Goal: Task Accomplishment & Management: Manage account settings

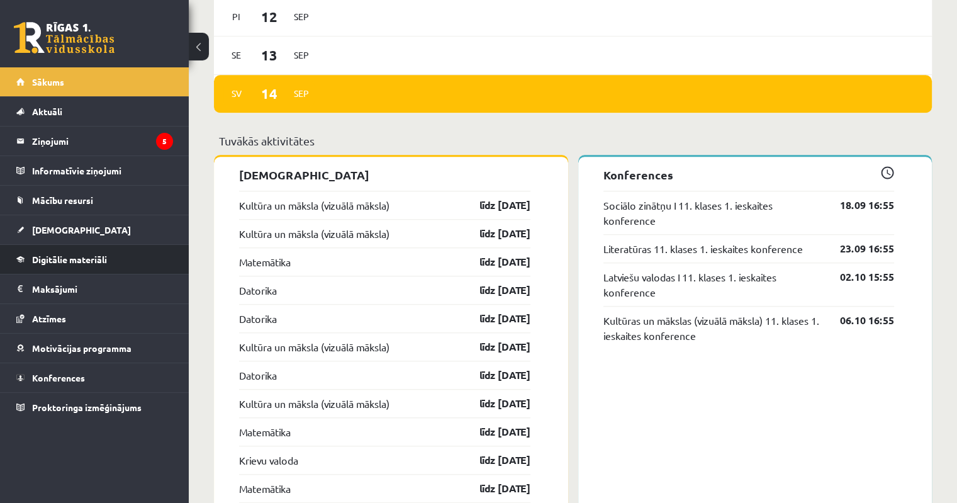
scroll to position [1006, 0]
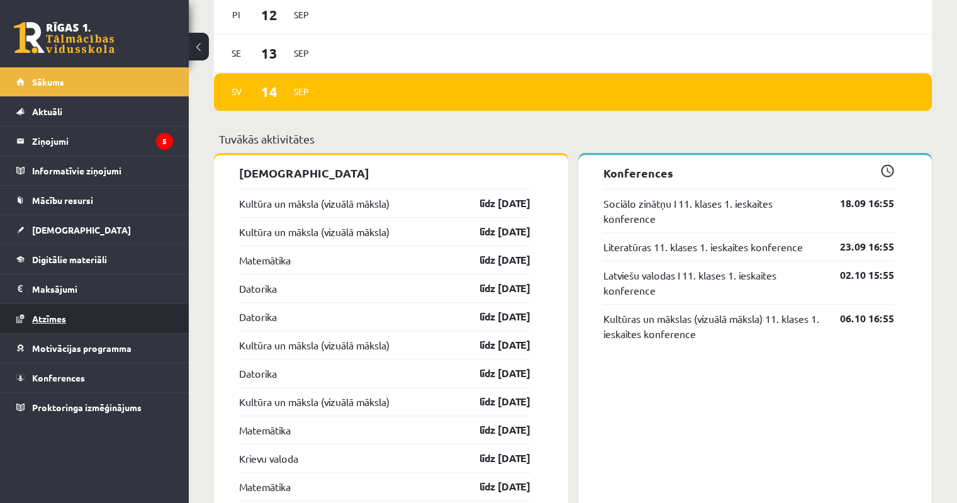
click at [63, 314] on span "Atzīmes" at bounding box center [49, 318] width 34 height 11
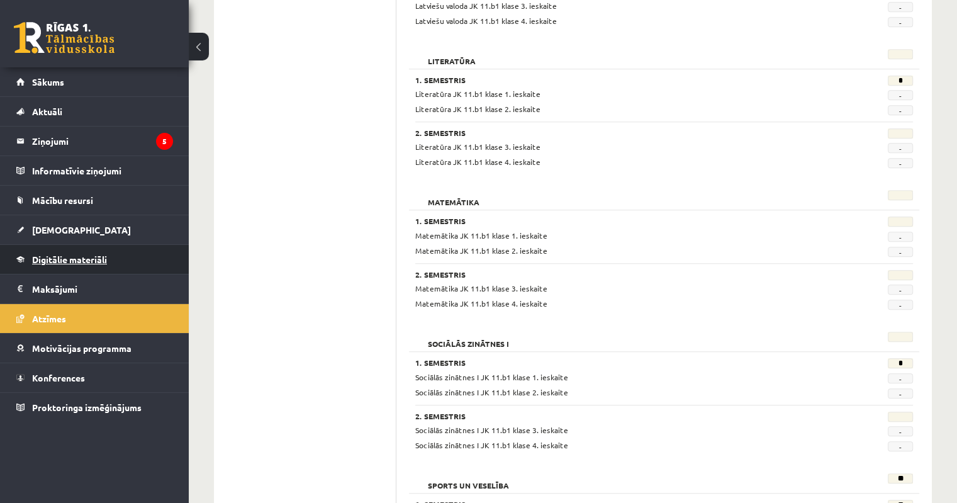
click at [53, 264] on link "Digitālie materiāli" at bounding box center [94, 259] width 157 height 29
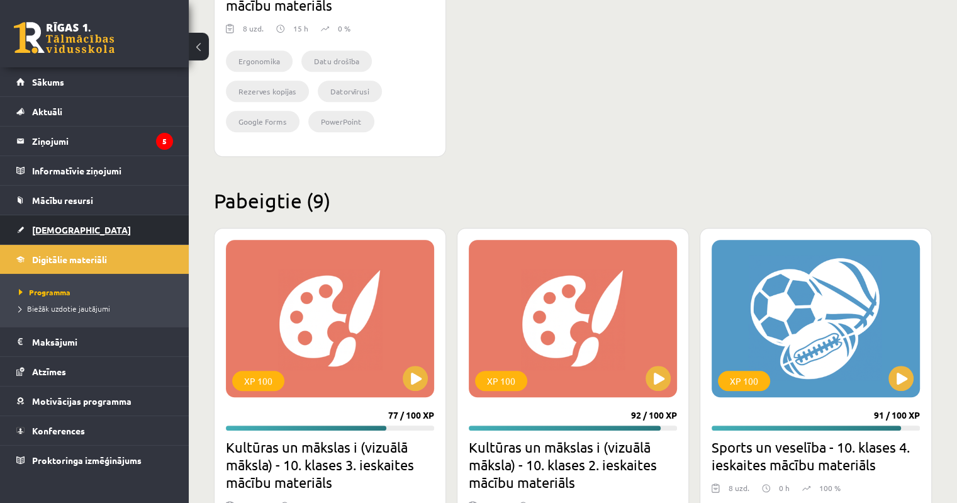
click at [48, 233] on link "[DEMOGRAPHIC_DATA]" at bounding box center [94, 229] width 157 height 29
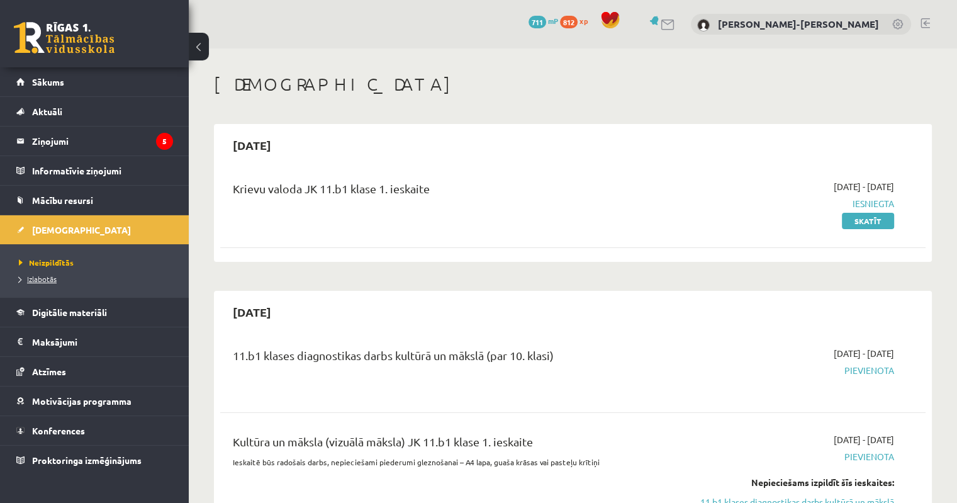
click at [38, 282] on link "Izlabotās" at bounding box center [97, 278] width 157 height 11
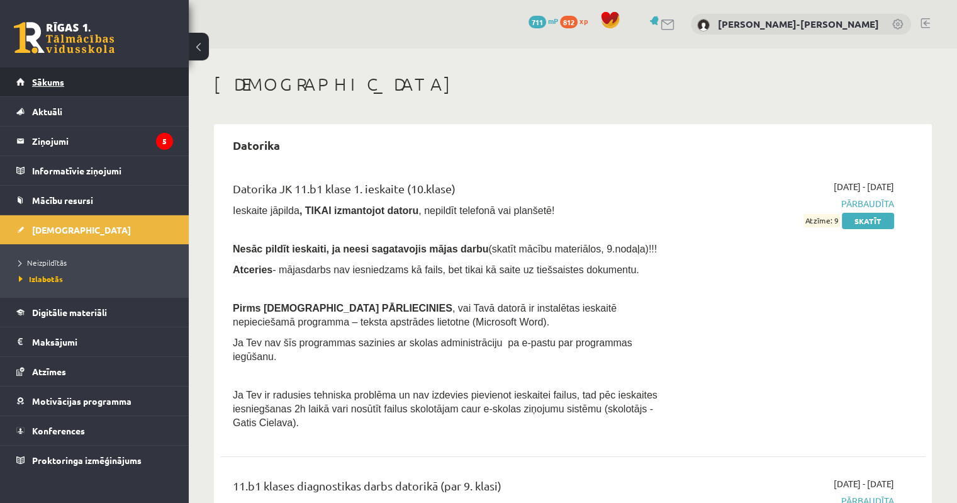
click at [41, 80] on span "Sākums" at bounding box center [48, 81] width 32 height 11
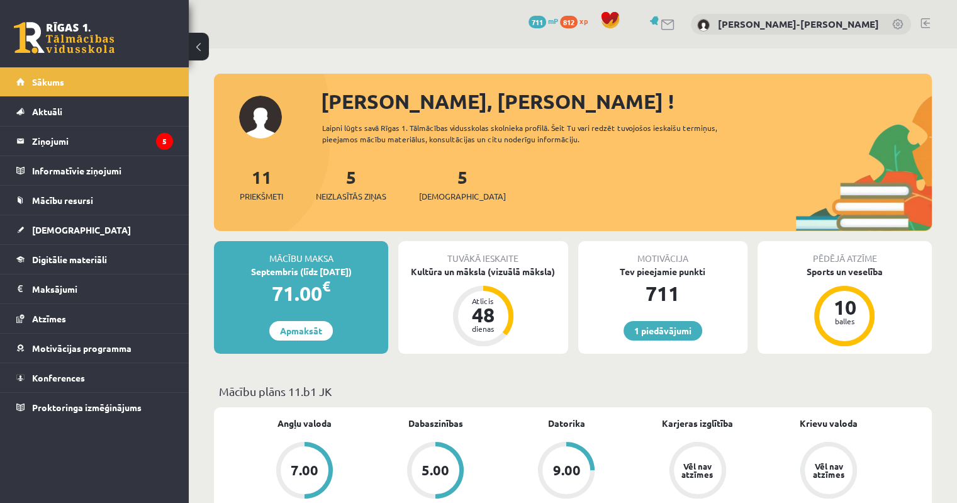
click at [929, 21] on link at bounding box center [924, 23] width 9 height 10
click at [930, 21] on div "1 Dāvanas 711 mP 812 xp Martins Frīdenbergs-Tomašs" at bounding box center [573, 24] width 768 height 48
click at [927, 20] on link at bounding box center [924, 23] width 9 height 10
click at [926, 20] on link at bounding box center [924, 23] width 9 height 10
